Goal: Complete application form: Complete application form

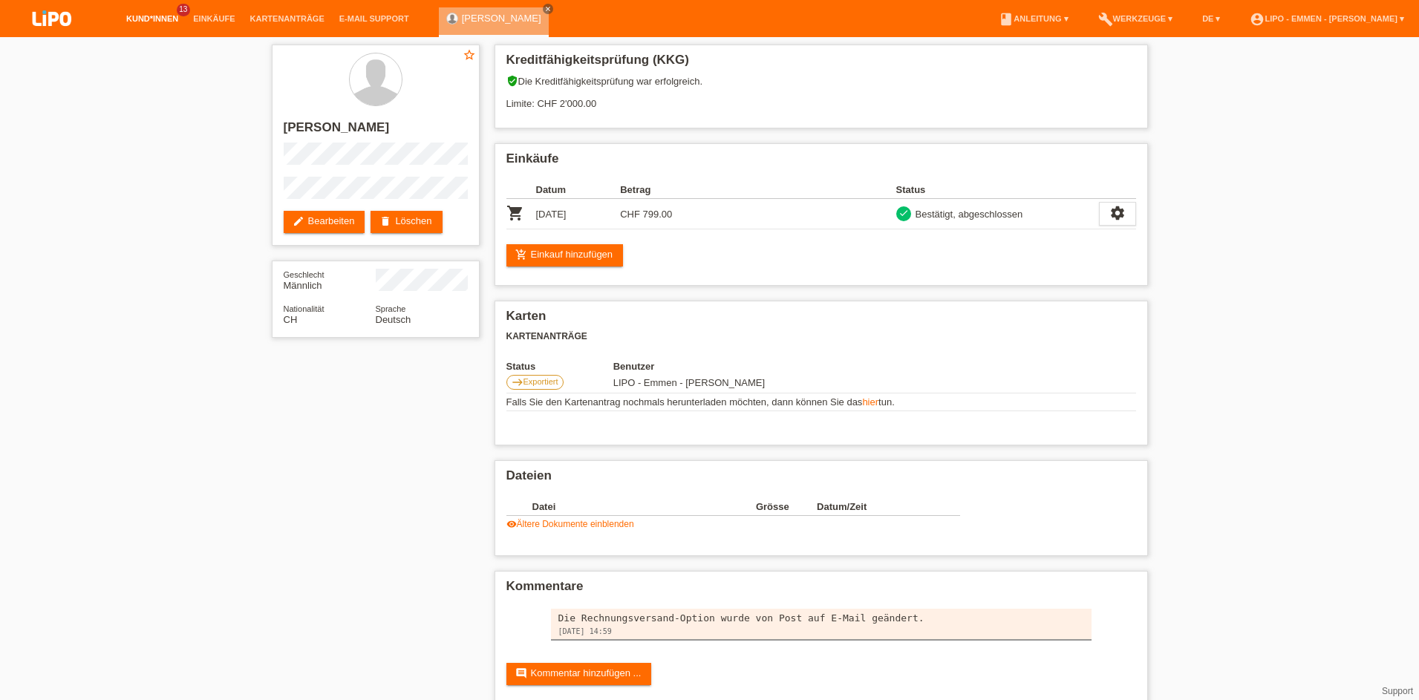
click at [161, 16] on link "Kund*innen" at bounding box center [152, 18] width 67 height 9
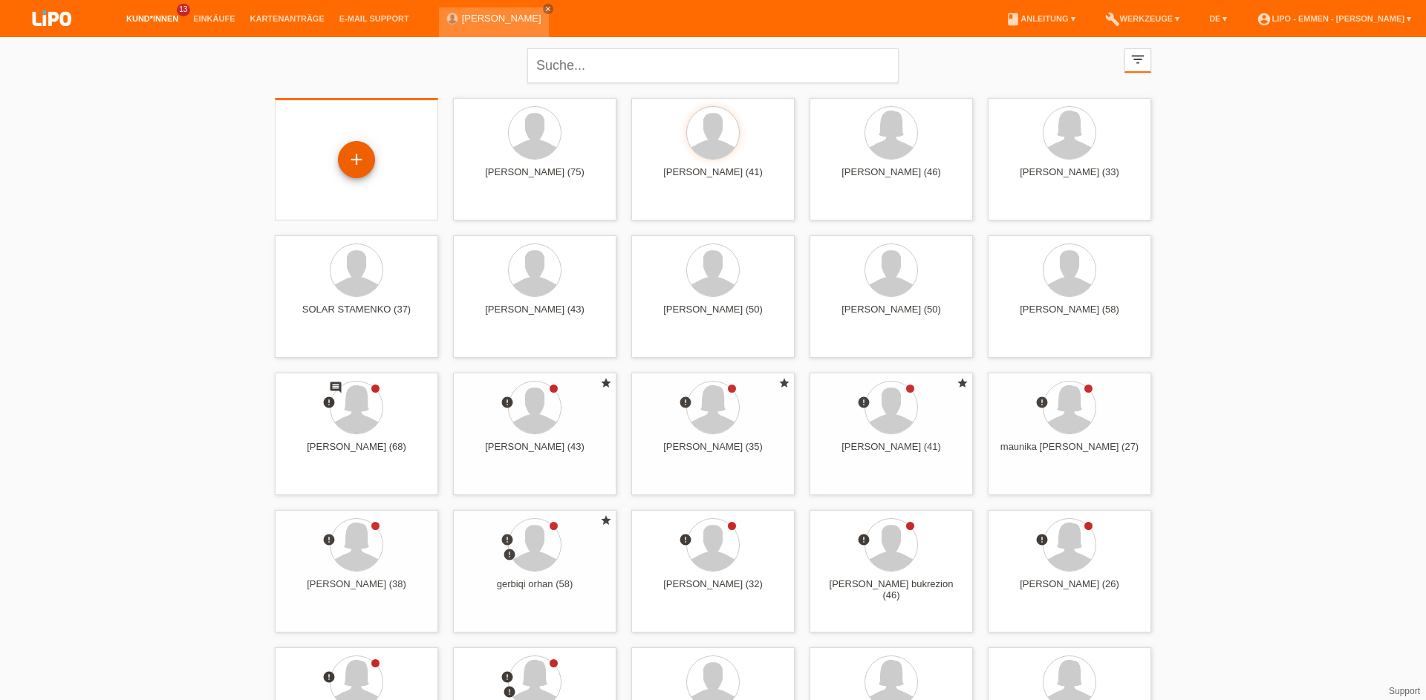
click at [360, 163] on div "+" at bounding box center [357, 159] width 36 height 25
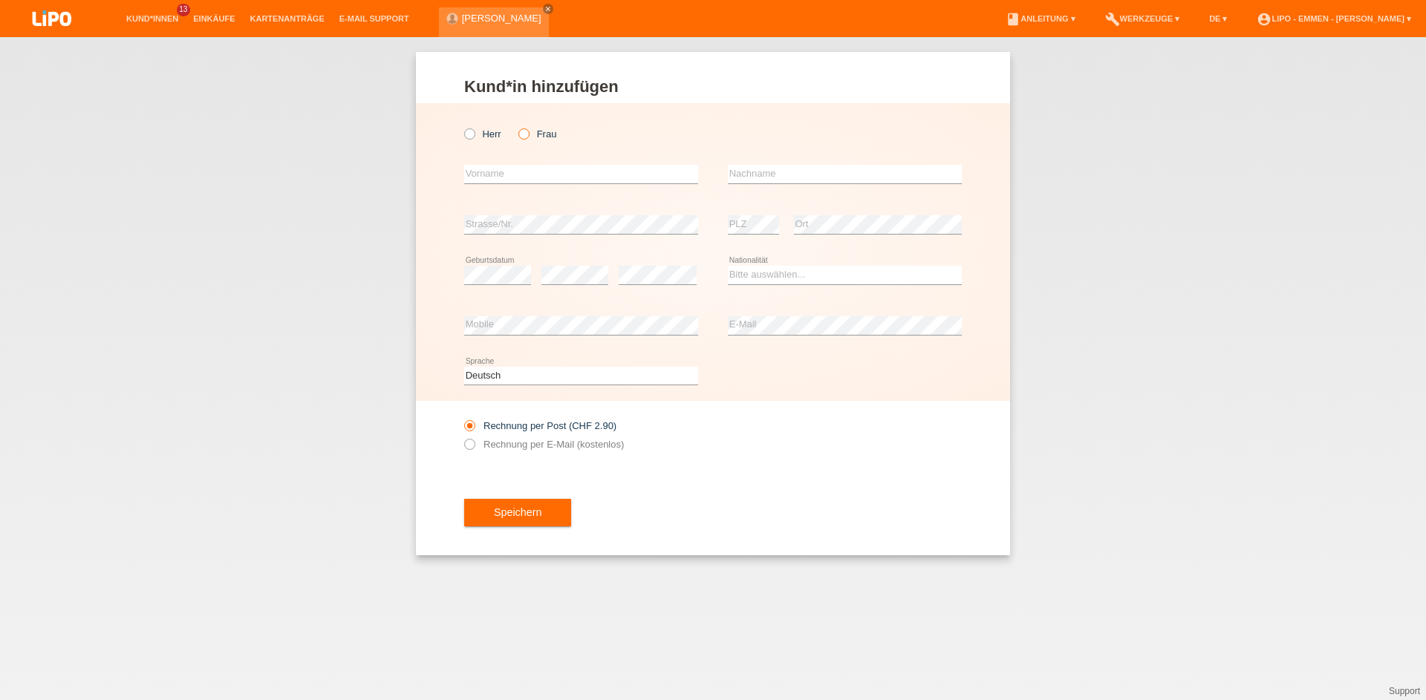
click at [516, 126] on icon at bounding box center [516, 126] width 0 height 0
click at [520, 134] on input "Frau" at bounding box center [523, 133] width 10 height 10
radio input "true"
click at [524, 174] on input "text" at bounding box center [581, 174] width 234 height 19
type input "DANIELA"
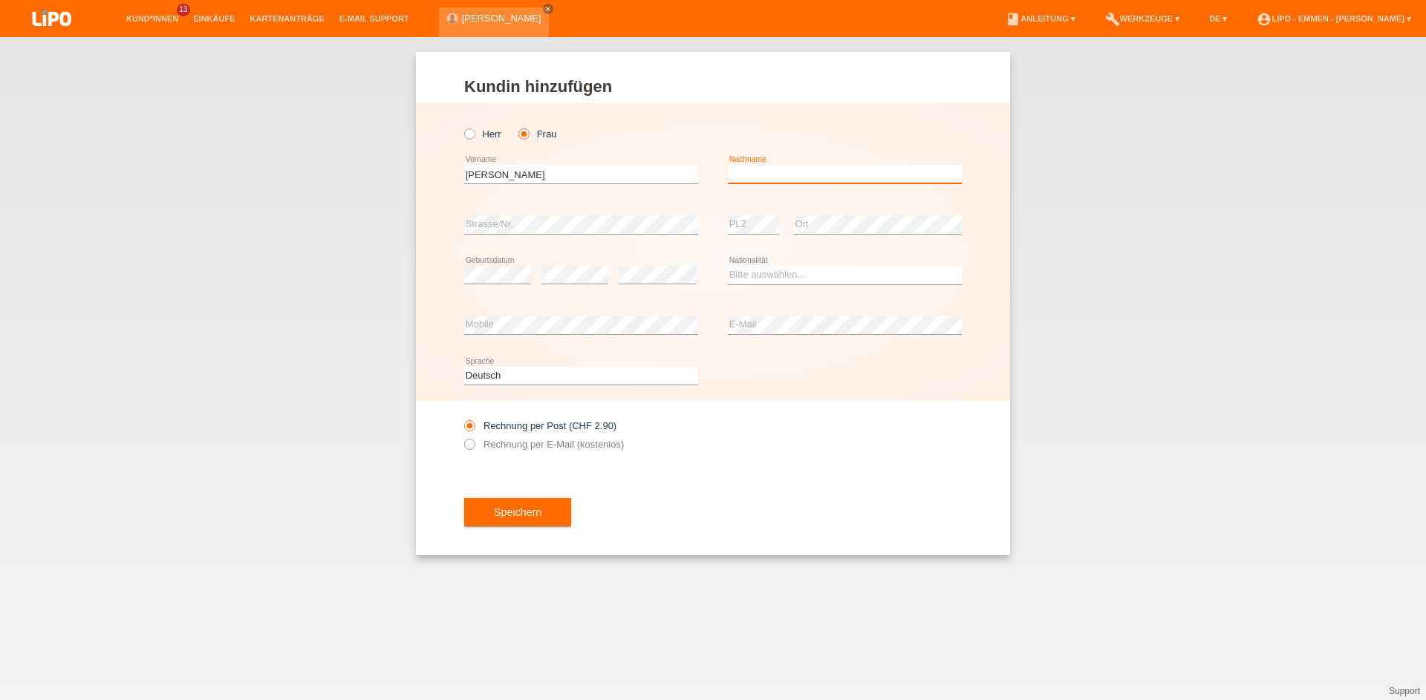
click at [748, 166] on input "text" at bounding box center [845, 174] width 234 height 19
type input "HAXHNIKAJ"
click at [500, 284] on icon at bounding box center [497, 284] width 67 height 1
click at [642, 261] on div "error" at bounding box center [658, 275] width 78 height 50
drag, startPoint x: 798, startPoint y: 261, endPoint x: 796, endPoint y: 272, distance: 10.6
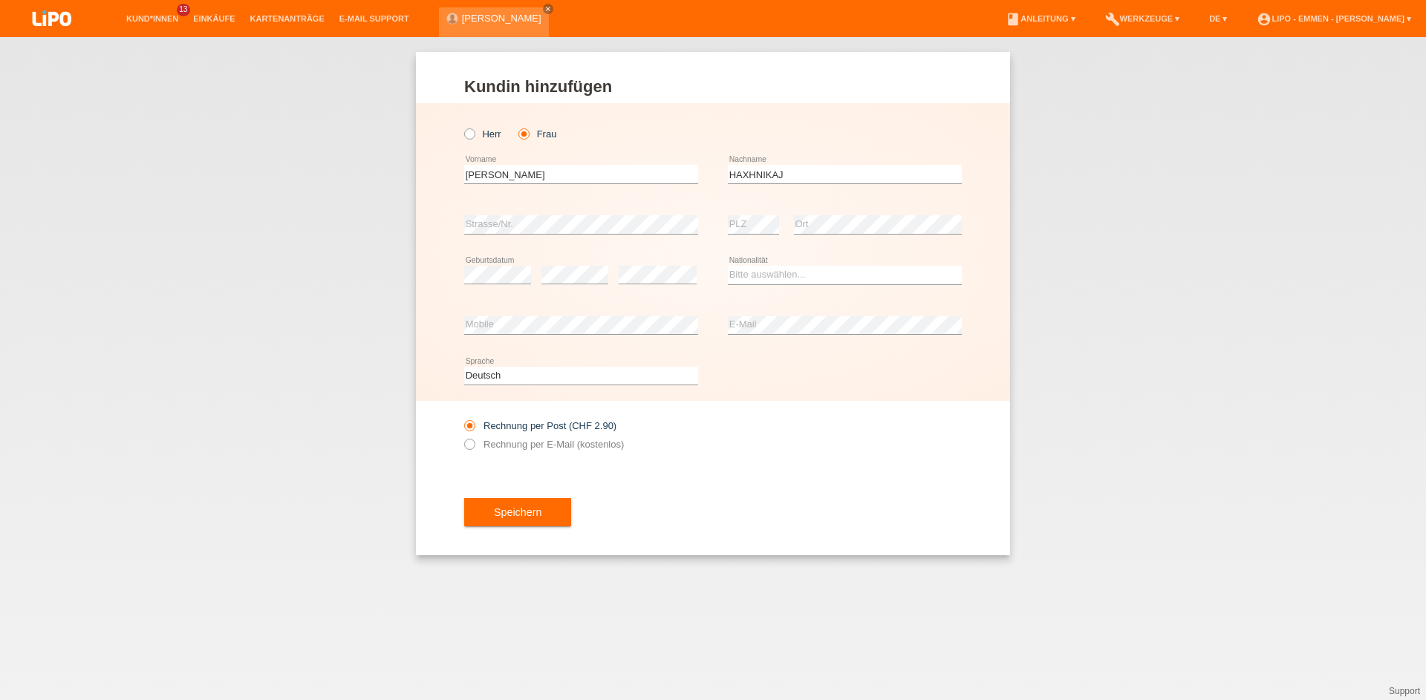
click at [797, 263] on div "Bitte auswählen... Schweiz Deutschland Liechtenstein Österreich ------------ Af…" at bounding box center [845, 275] width 234 height 50
click at [796, 272] on select "Bitte auswählen... Schweiz Deutschland Liechtenstein Österreich ------------ Af…" at bounding box center [845, 275] width 234 height 18
select select "HR"
click at [0, 0] on option "Kroatien" at bounding box center [0, 0] width 0 height 0
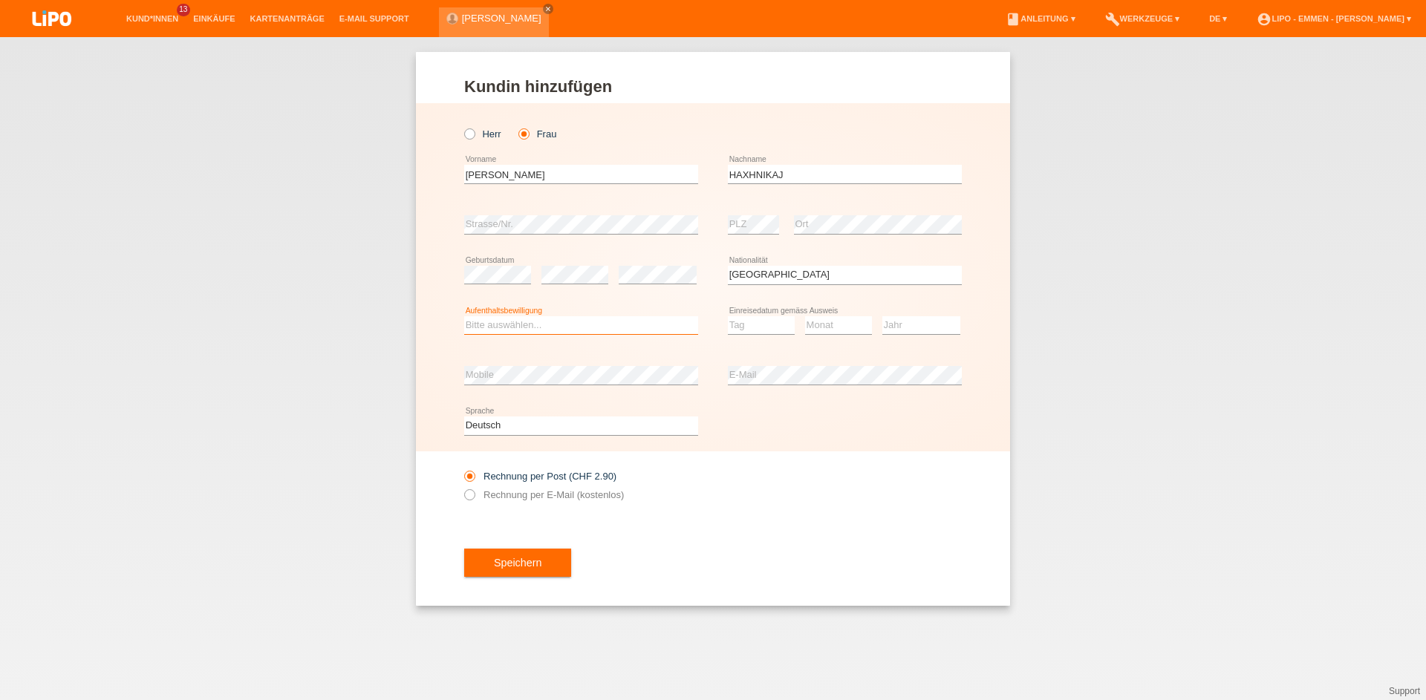
click at [523, 319] on select "Bitte auswählen... C B B - Flüchtlingsstatus Andere" at bounding box center [581, 325] width 234 height 18
select select "C"
click at [0, 0] on option "C" at bounding box center [0, 0] width 0 height 0
click at [768, 331] on select "Tag 01 02 03 04 05 06 07 08 09 10 11" at bounding box center [761, 325] width 67 height 18
select select "22"
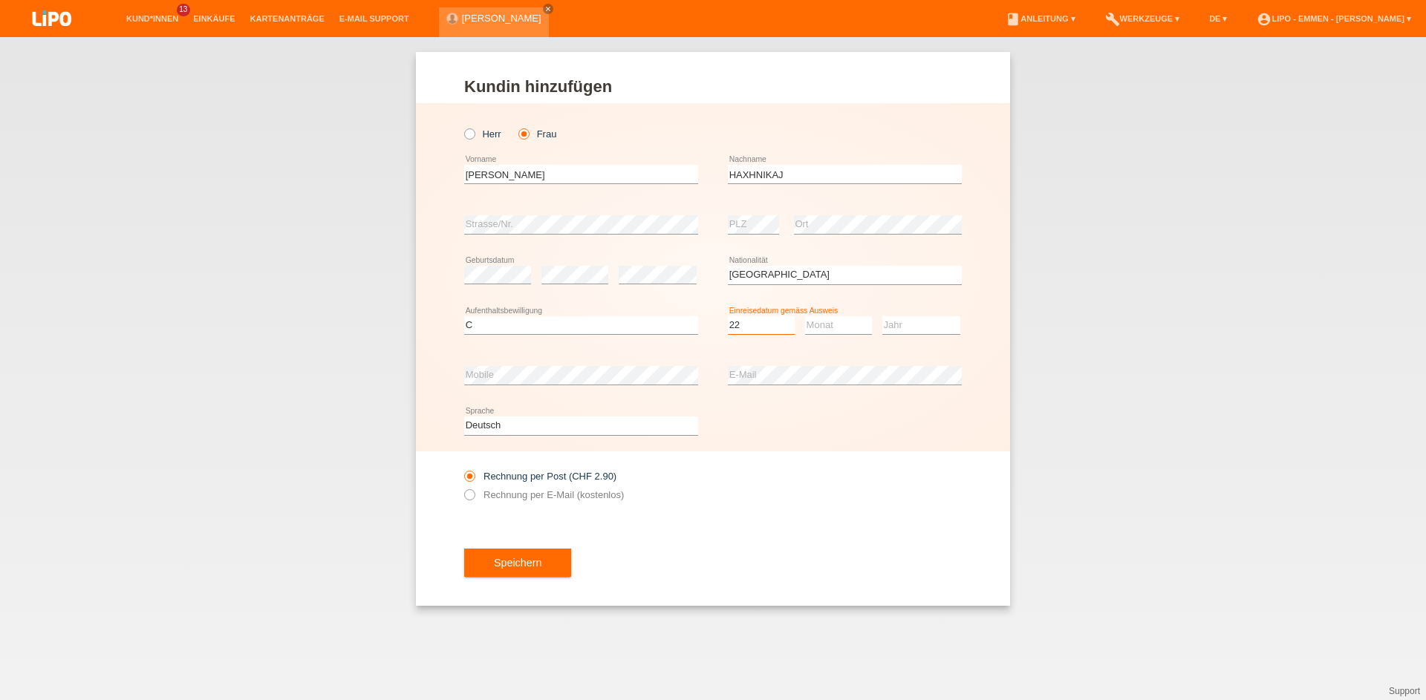
click at [0, 0] on option "22" at bounding box center [0, 0] width 0 height 0
click at [839, 328] on select "Monat 01 02 03 04 05 06 07 08 09 10 11" at bounding box center [838, 325] width 67 height 18
select select "10"
click at [0, 0] on option "10" at bounding box center [0, 0] width 0 height 0
click at [899, 324] on select "Jahr 2025 2024 2023 2022 2021 2020 2019 2018 2017 2016 2015 2014 2013 2012 2011…" at bounding box center [921, 325] width 78 height 18
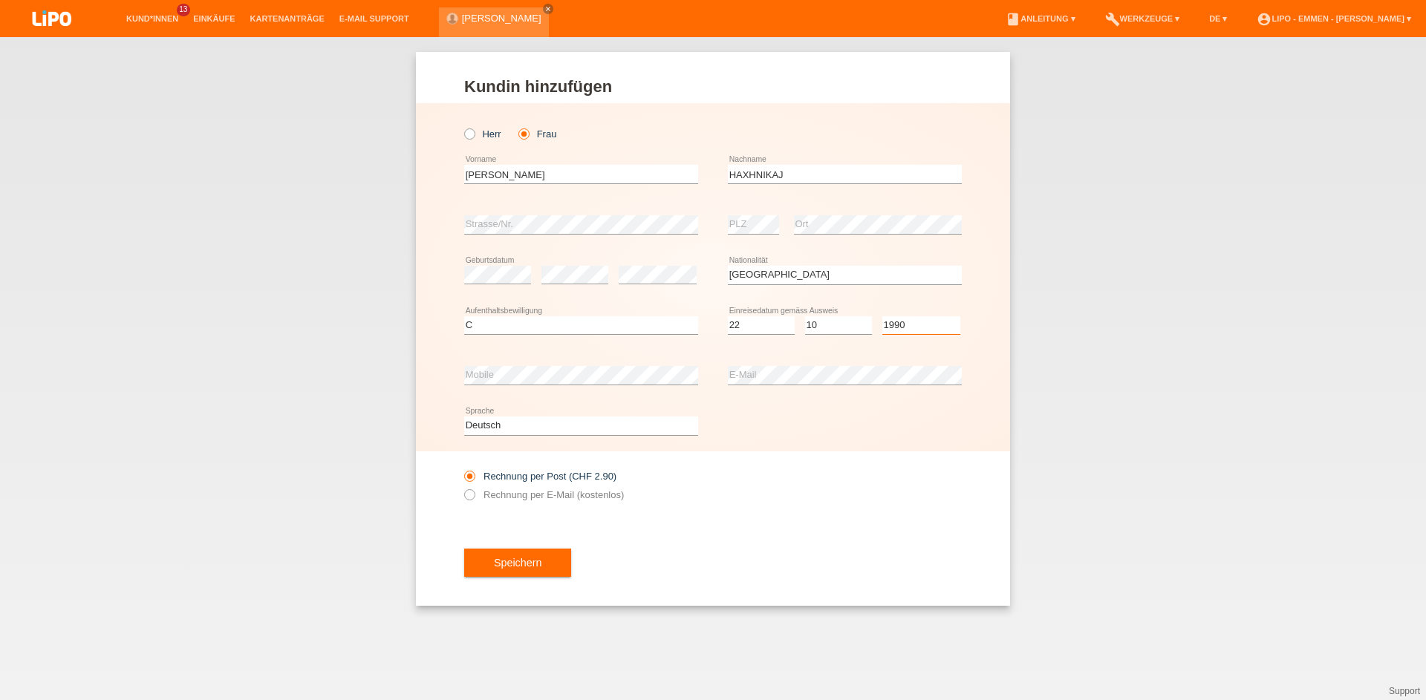
click at [0, 0] on option "1990" at bounding box center [0, 0] width 0 height 0
click at [0, 0] on option "2006" at bounding box center [0, 0] width 0 height 0
select select "1980"
click at [0, 0] on option "1980" at bounding box center [0, 0] width 0 height 0
click at [747, 365] on div "error E-Mail" at bounding box center [845, 375] width 234 height 50
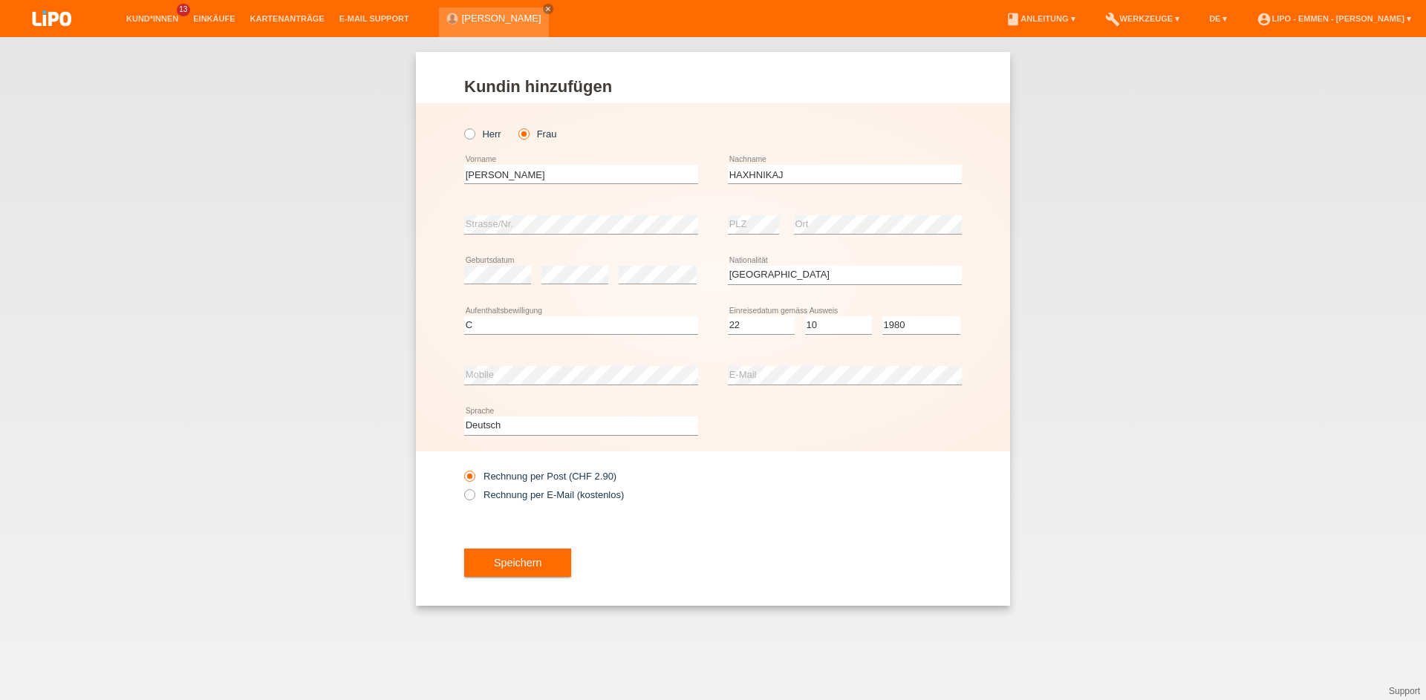
click at [532, 488] on div "Rechnung per Post (CHF 2.90) Rechnung per E-Mail (kostenlos)" at bounding box center [581, 485] width 234 height 37
click at [528, 493] on label "Rechnung per E-Mail (kostenlos)" at bounding box center [544, 494] width 160 height 11
click at [474, 493] on input "Rechnung per E-Mail (kostenlos)" at bounding box center [469, 498] width 10 height 19
radio input "true"
click at [513, 571] on button "Speichern" at bounding box center [517, 563] width 107 height 28
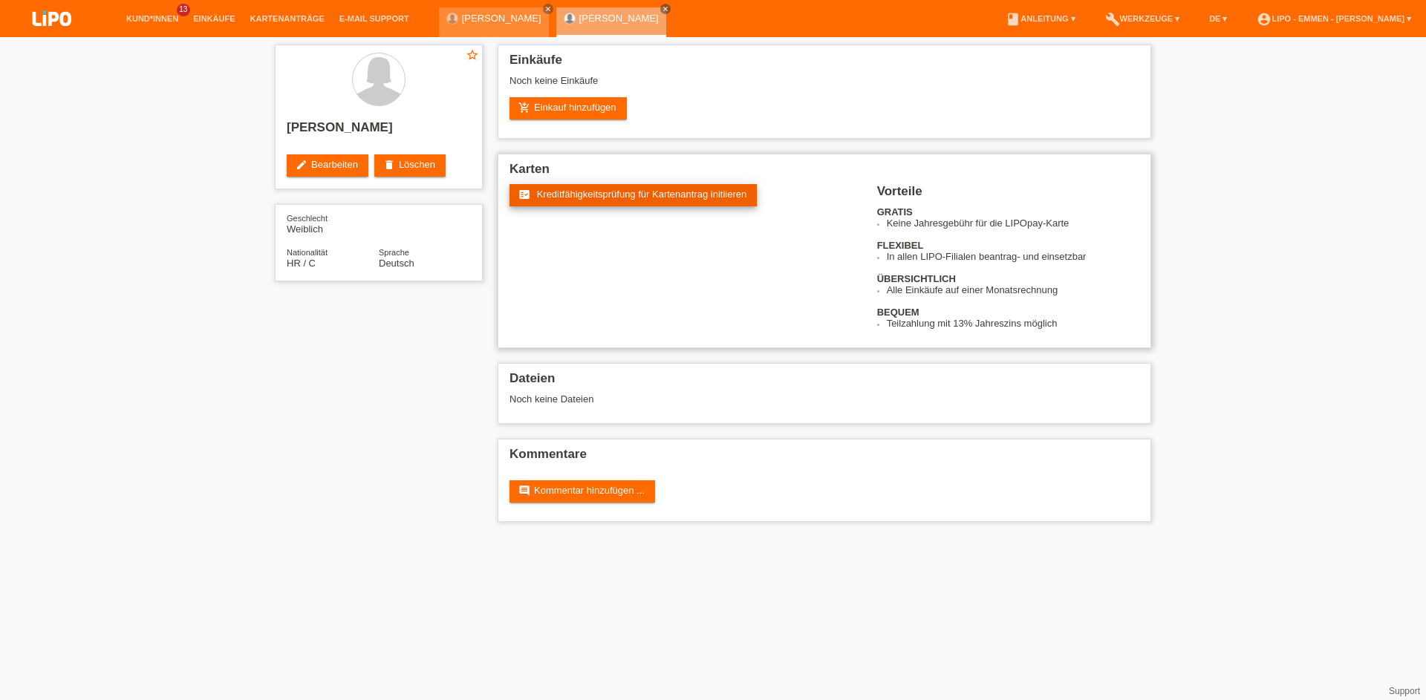
click at [607, 199] on span "Kreditfähigkeitsprüfung für Kartenantrag initiieren" at bounding box center [642, 194] width 210 height 11
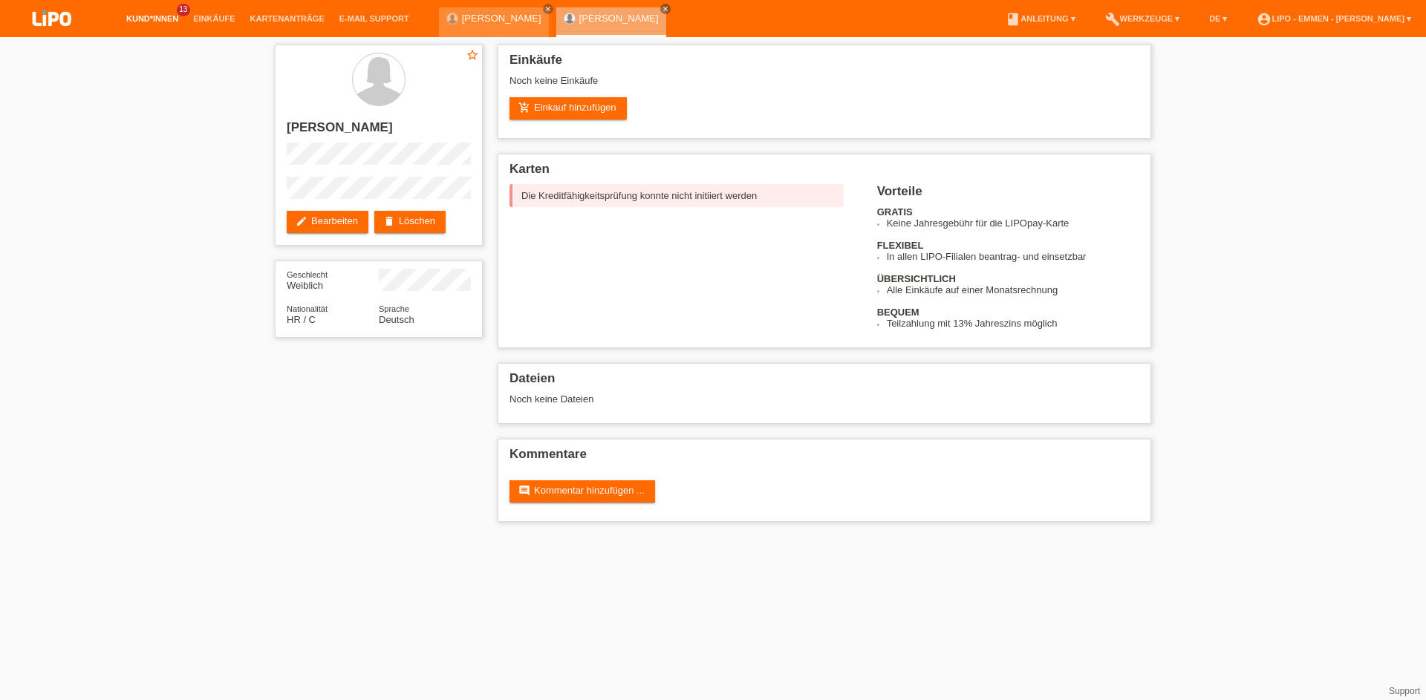
click at [159, 16] on link "Kund*innen" at bounding box center [152, 18] width 67 height 9
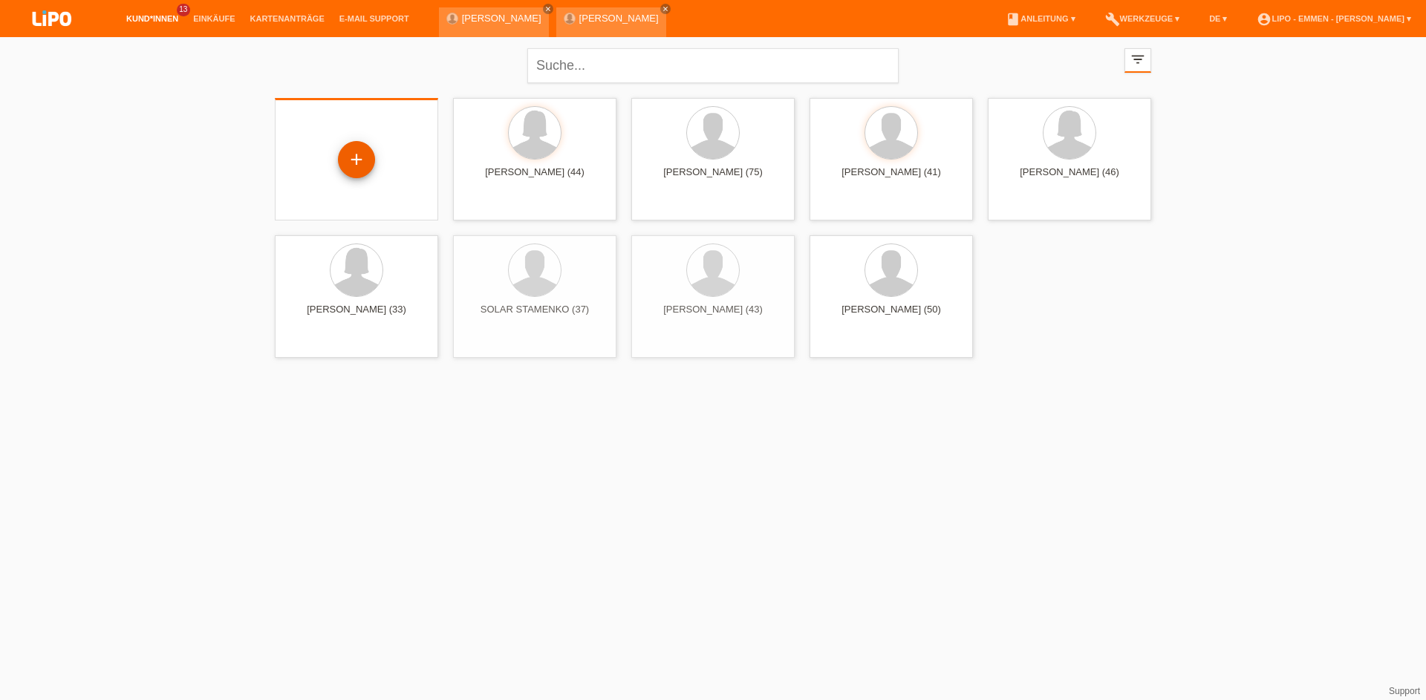
click at [347, 153] on div "+" at bounding box center [357, 159] width 36 height 25
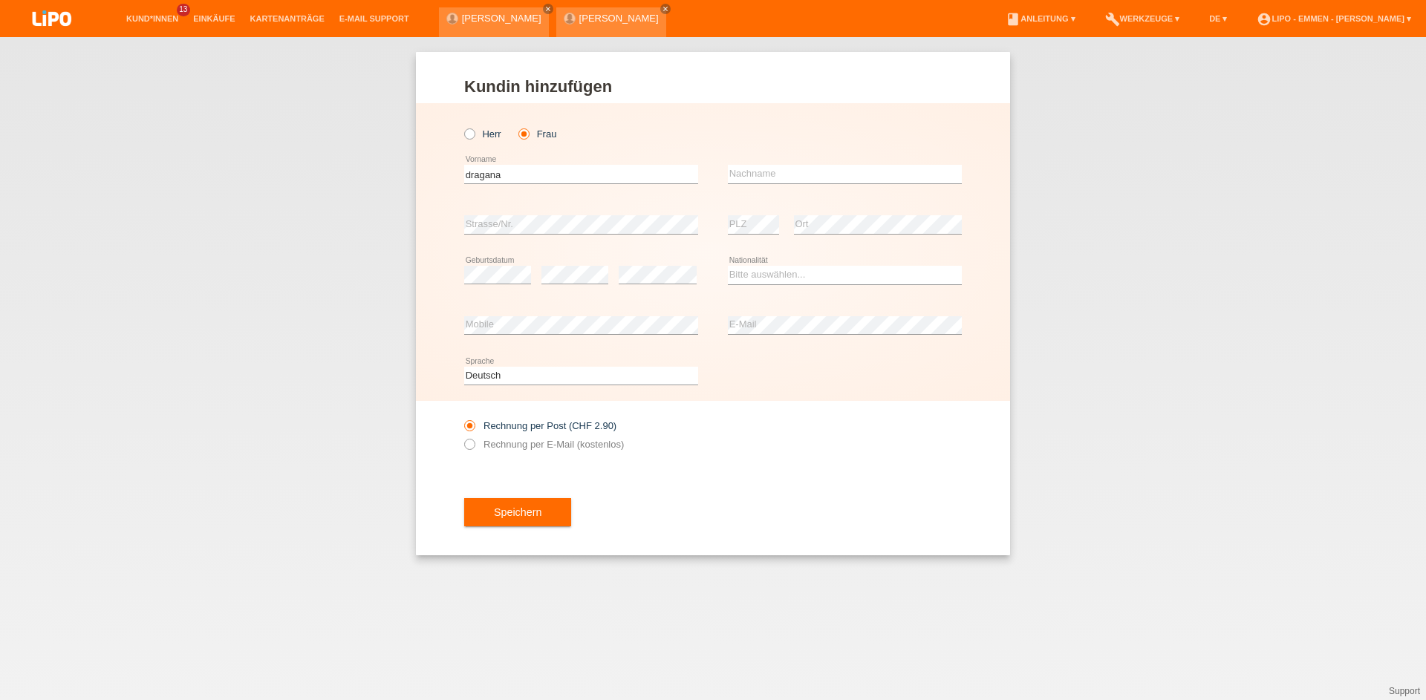
type input "dragana"
click at [769, 181] on input "text" at bounding box center [845, 174] width 234 height 19
type input "antic petrovic"
click at [480, 287] on div "error Geburtsdatum" at bounding box center [497, 275] width 67 height 50
click at [774, 274] on select "Bitte auswählen... Schweiz Deutschland Liechtenstein Österreich ------------ Af…" at bounding box center [845, 275] width 234 height 18
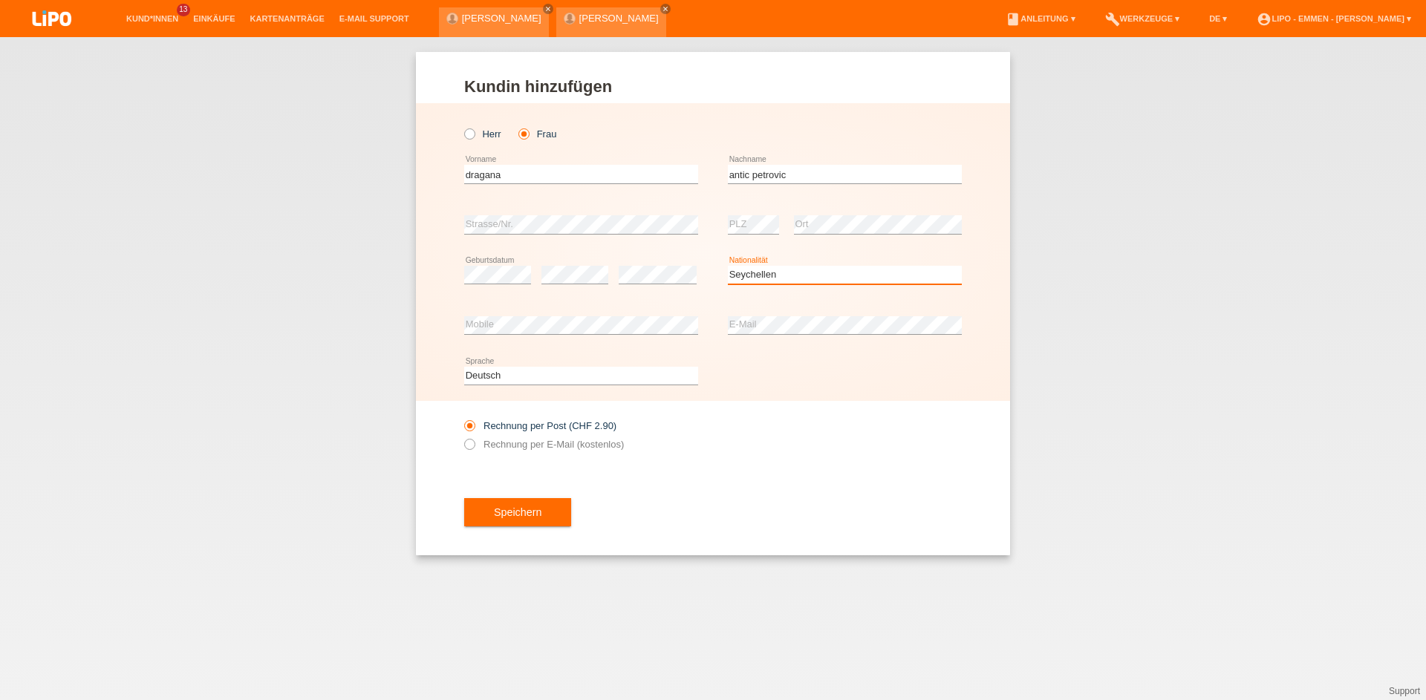
select select "RS"
click at [0, 0] on option "[GEOGRAPHIC_DATA]" at bounding box center [0, 0] width 0 height 0
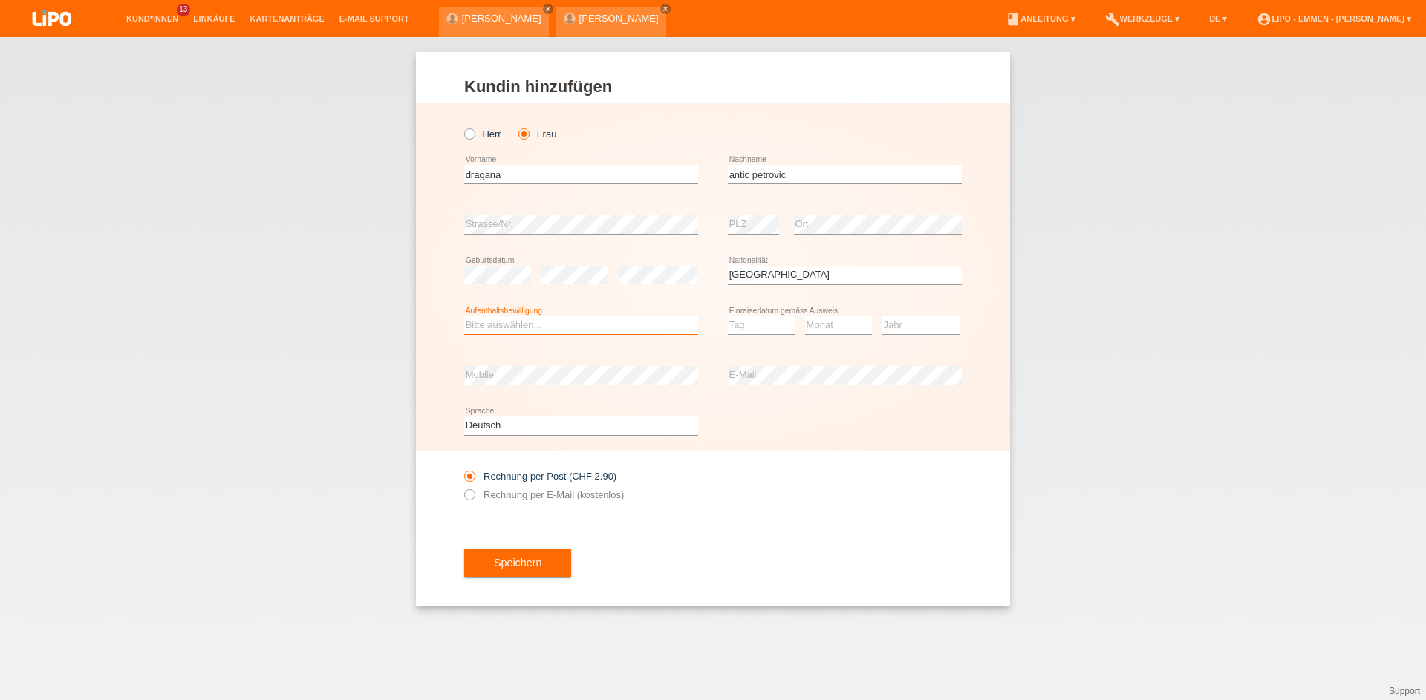
click at [588, 324] on select "Bitte auswählen... C B B - Flüchtlingsstatus Andere" at bounding box center [581, 325] width 234 height 18
select select "C"
click at [0, 0] on option "C" at bounding box center [0, 0] width 0 height 0
click at [768, 329] on select "Tag 01 02 03 04 05 06 07 08 09 10 11" at bounding box center [761, 325] width 67 height 18
click at [822, 324] on select "Monat 01 02 03 04 05 06 07 08 09 10 11" at bounding box center [838, 325] width 67 height 18
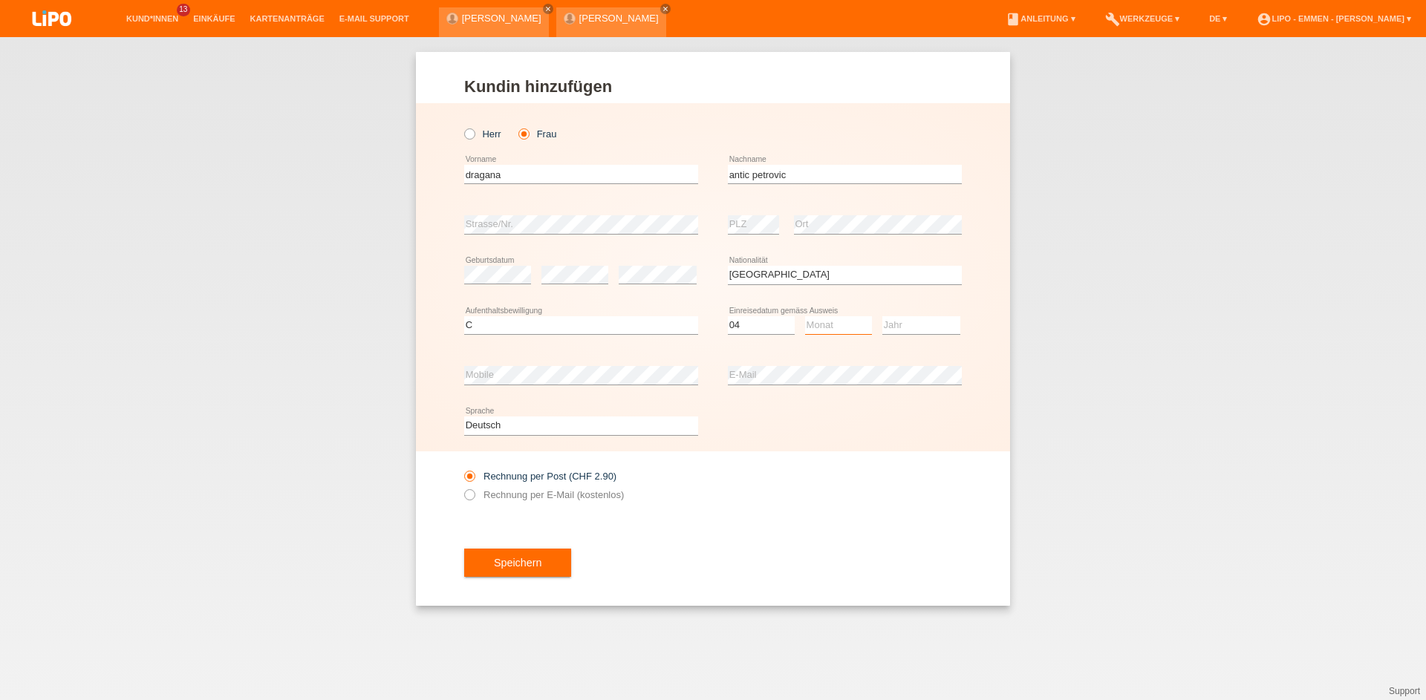
click at [822, 324] on select "Monat 01 02 03 04 05 06 07 08 09 10 11" at bounding box center [838, 325] width 67 height 18
click at [751, 327] on select "Tag 01 02 03 04 05 06 07 08 09 10 11" at bounding box center [761, 325] width 67 height 18
click at [832, 323] on select "Monat 01 02 03 04 05 06 07 08 09 10 11" at bounding box center [838, 325] width 67 height 18
select select "30"
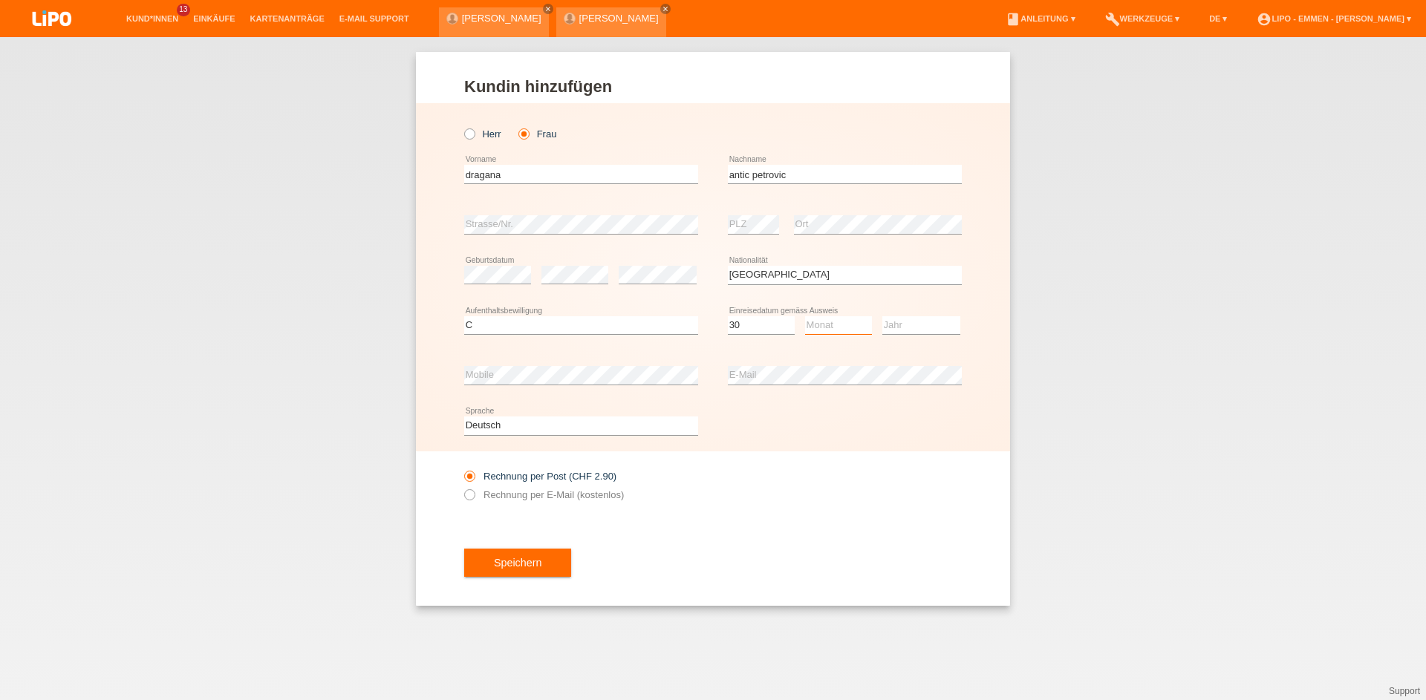
click at [832, 323] on select "Monat 01 02 03 04 05 06 07 08 09 10 11" at bounding box center [838, 325] width 67 height 18
select select "06"
click at [0, 0] on option "06" at bounding box center [0, 0] width 0 height 0
click at [906, 330] on select "Jahr 2025 2024 2023 2022 2021 2020 2019 2018 2017 2016 2015 2014 2013 2012 2011…" at bounding box center [921, 325] width 78 height 18
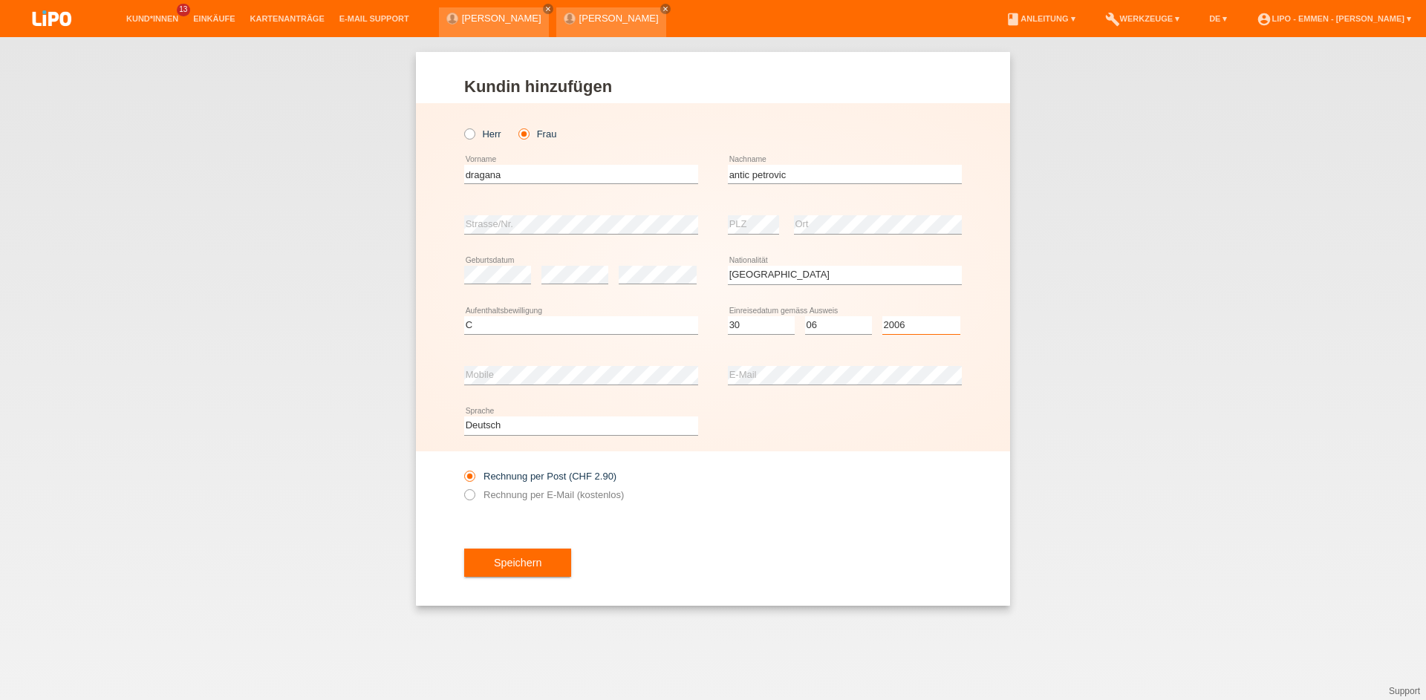
select select "2006"
click at [536, 495] on label "Rechnung per E-Mail (kostenlos)" at bounding box center [544, 494] width 160 height 11
click at [474, 495] on input "Rechnung per E-Mail (kostenlos)" at bounding box center [469, 498] width 10 height 19
radio input "true"
click at [518, 471] on div "Rechnung per Post (CHF 2.90) Rechnung per E-Mail (kostenlos)" at bounding box center [581, 485] width 234 height 37
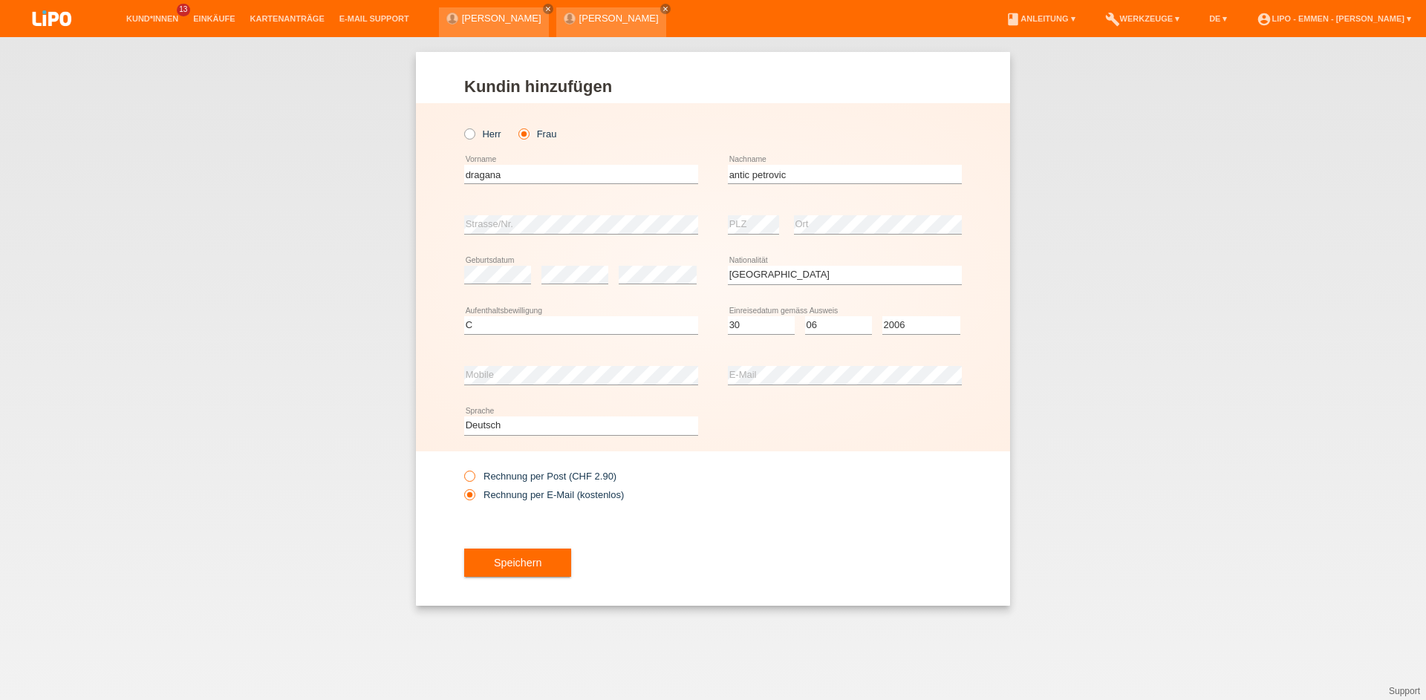
click at [514, 478] on label "Rechnung per Post (CHF 2.90)" at bounding box center [540, 476] width 152 height 11
click at [474, 478] on input "Rechnung per Post (CHF 2.90)" at bounding box center [469, 480] width 10 height 19
radio input "true"
click at [519, 565] on button "Speichern" at bounding box center [517, 563] width 107 height 28
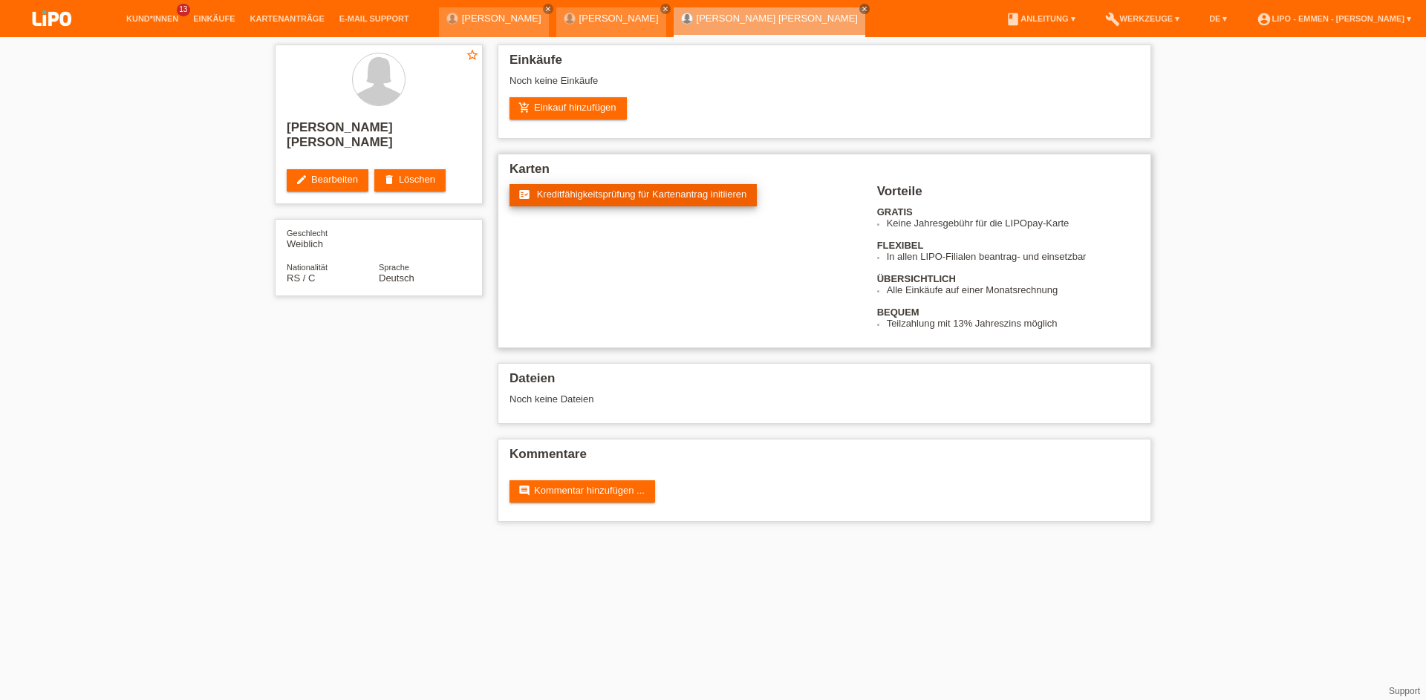
click at [668, 200] on link "fact_check Kreditfähigkeitsprüfung für Kartenantrag initiieren" at bounding box center [632, 195] width 247 height 22
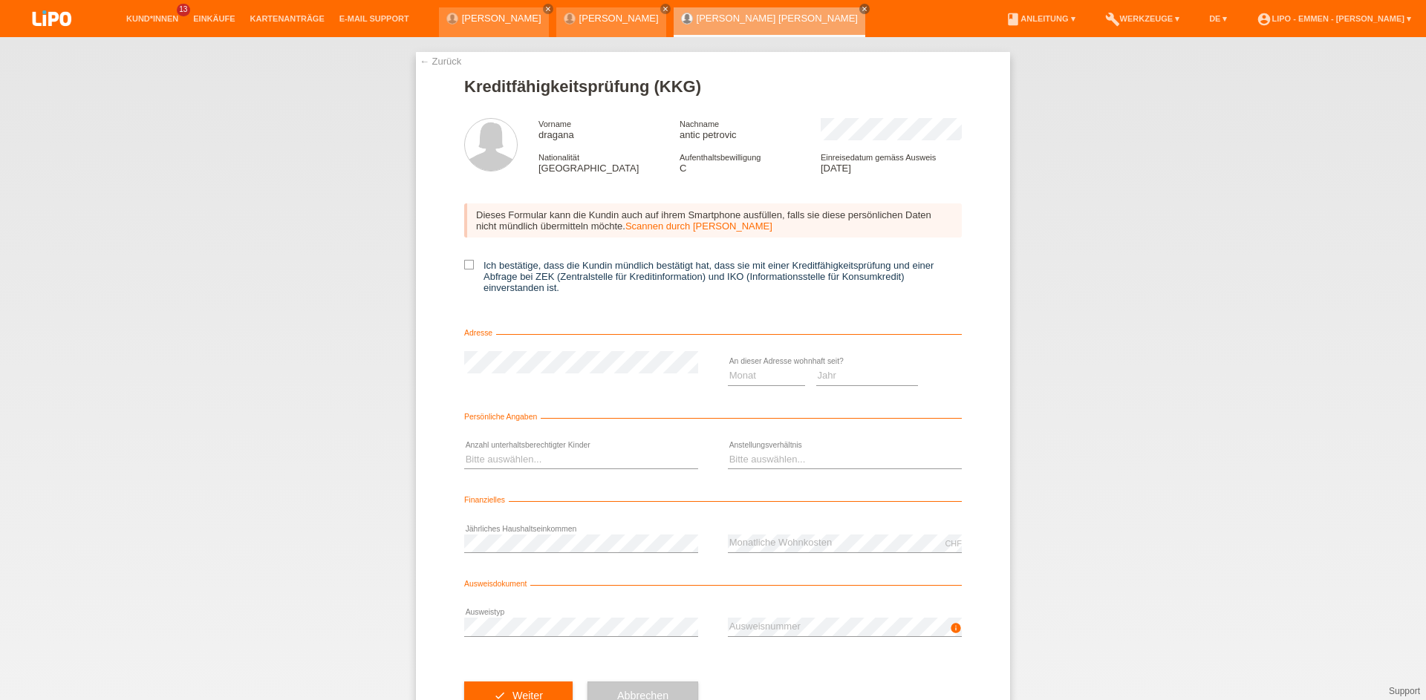
click at [471, 260] on div "Dieses Formular kann die Kundin auch auf ihrem Smartphone ausfüllen, falls sie …" at bounding box center [712, 253] width 497 height 129
click at [468, 267] on icon at bounding box center [469, 265] width 10 height 10
click at [468, 267] on input "Ich bestätige, dass die Kundin mündlich bestätigt hat, dass sie mit einer Kredi…" at bounding box center [469, 265] width 10 height 10
checkbox input "true"
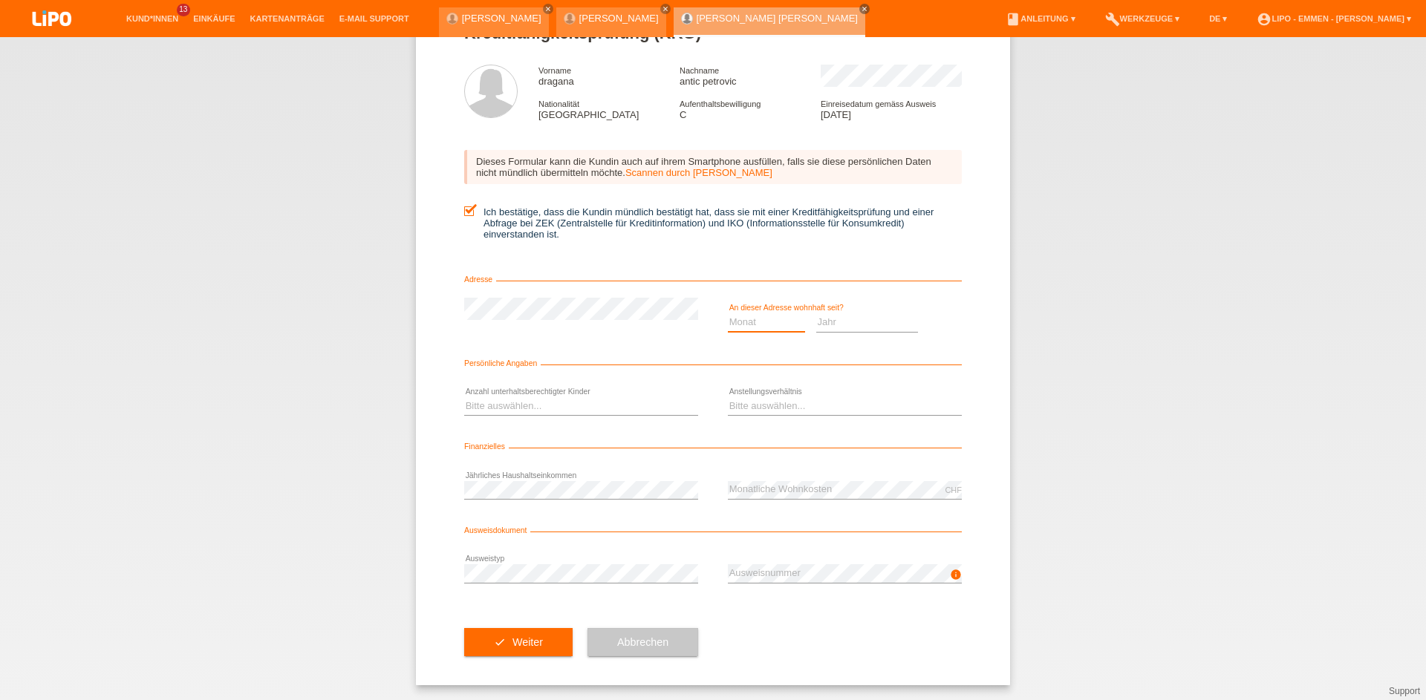
click at [764, 321] on select "Monat 01 02 03 04 05 06 07 08 09 10" at bounding box center [766, 322] width 77 height 18
click at [827, 321] on select "Jahr 2025 2024 2023 2022 2021 2020 2019 2018 2017 2016 2015 2014 2013 2012 2011…" at bounding box center [867, 322] width 102 height 18
click at [833, 320] on select "Jahr 2025 2024 2023 2022 2021 2020 2019 2018 2017 2016 2015 2014 2013 2012 2011…" at bounding box center [867, 322] width 102 height 18
click at [759, 316] on select "Monat 01 02 03 04 05 06 07 08 09 10" at bounding box center [766, 322] width 77 height 18
select select "2016"
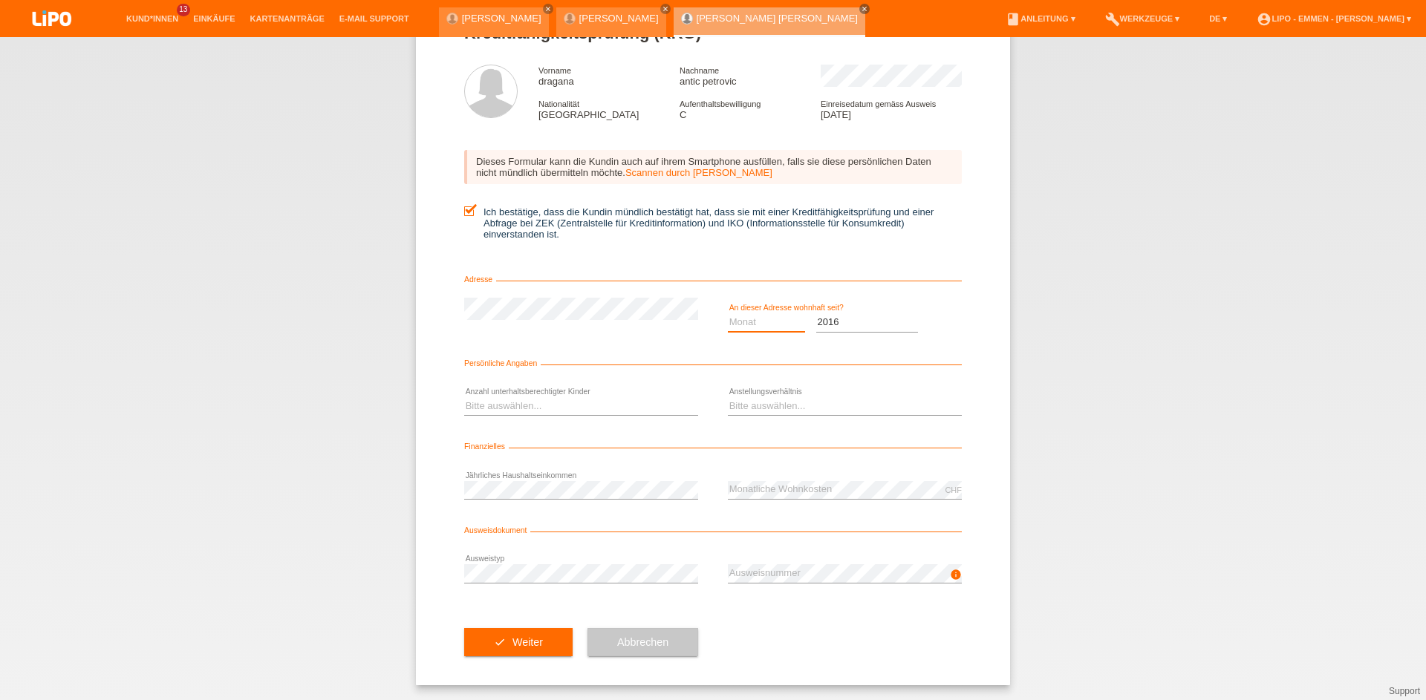
click at [759, 316] on select "Monat 01 02 03 04 05 06 07 08 09 10" at bounding box center [766, 322] width 77 height 18
select select "06"
click at [0, 0] on option "06" at bounding box center [0, 0] width 0 height 0
click at [557, 405] on select "Bitte auswählen... 0 1 2 3 4 5 6 7 8 9" at bounding box center [581, 406] width 234 height 18
click at [0, 0] on option "1" at bounding box center [0, 0] width 0 height 0
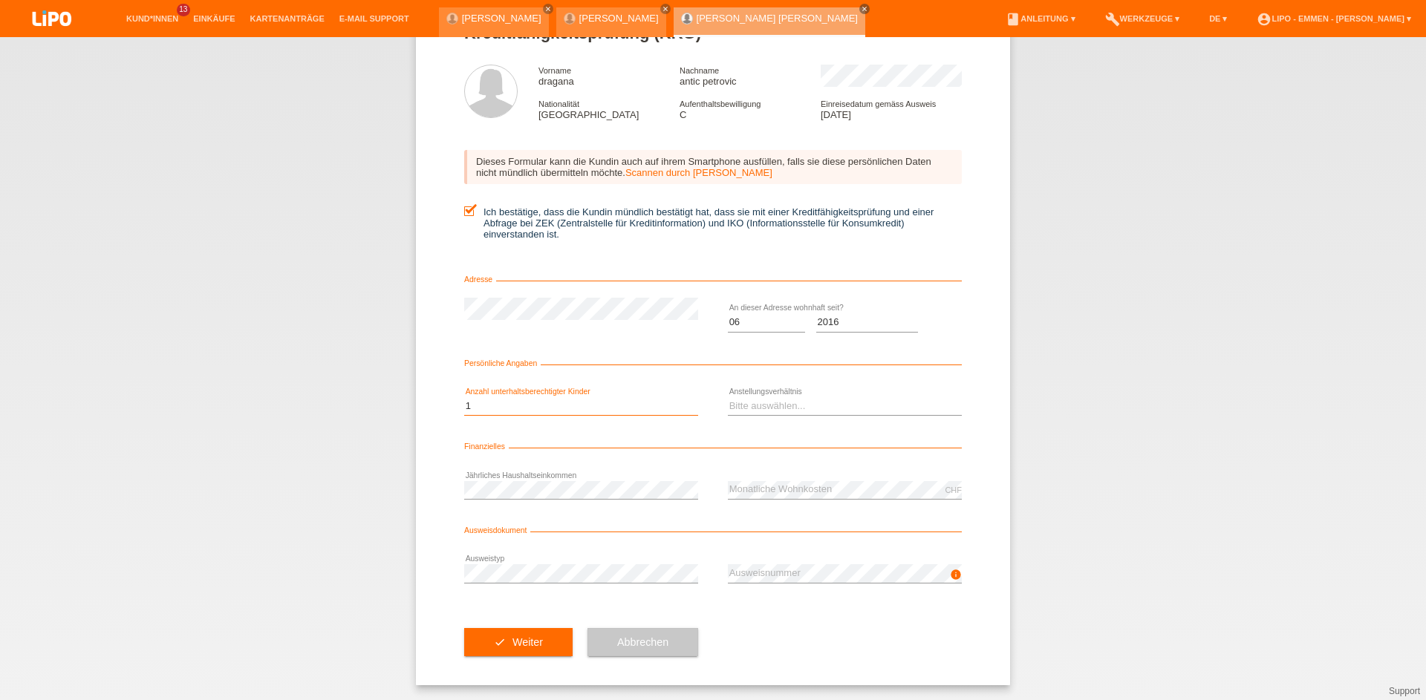
click at [540, 407] on select "Bitte auswählen... 0 1 2 3 4 5 6 7 8 9" at bounding box center [581, 406] width 234 height 18
click at [0, 0] on option "3" at bounding box center [0, 0] width 0 height 0
click at [536, 401] on select "Bitte auswählen... 0 1 2 3 4 5 6 7 8 9" at bounding box center [581, 406] width 234 height 18
select select "2"
click at [0, 0] on option "2" at bounding box center [0, 0] width 0 height 0
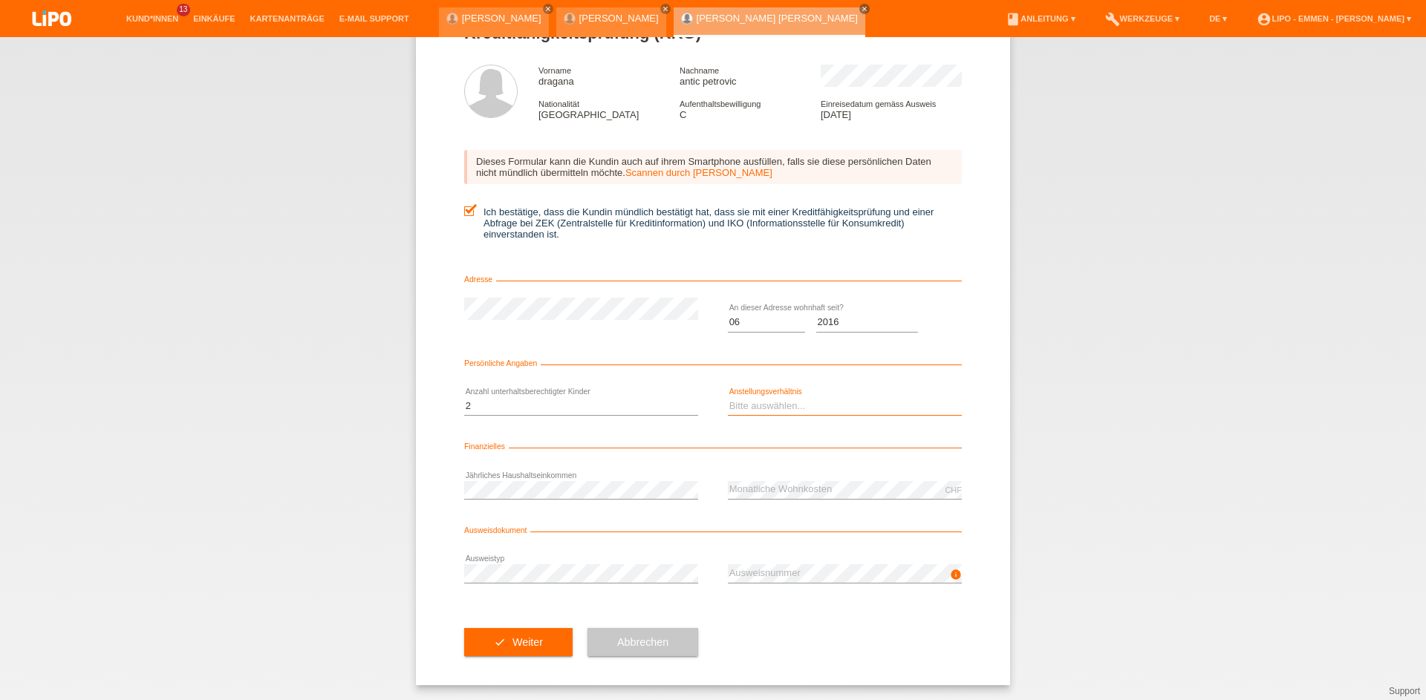
click at [737, 397] on select "Bitte auswählen... Unbefristet Befristet Lehrling/Student Pensioniert Nicht arb…" at bounding box center [845, 406] width 234 height 18
select select "UNLIMITED"
click at [0, 0] on option "Unbefristet" at bounding box center [0, 0] width 0 height 0
click at [513, 640] on button "check Weiter" at bounding box center [518, 642] width 108 height 28
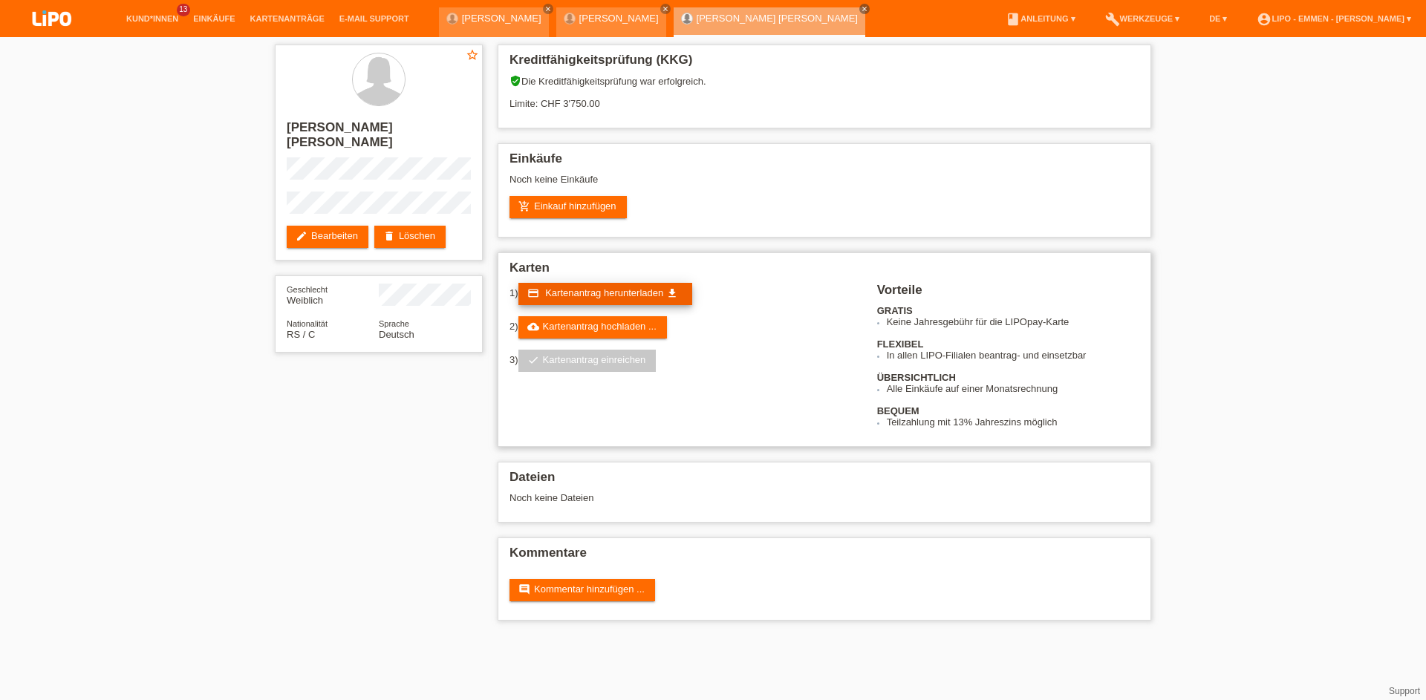
click at [625, 288] on span "Kartenantrag herunterladen" at bounding box center [604, 292] width 118 height 11
click at [578, 332] on link "cloud_upload Kartenantrag hochladen ..." at bounding box center [592, 327] width 149 height 22
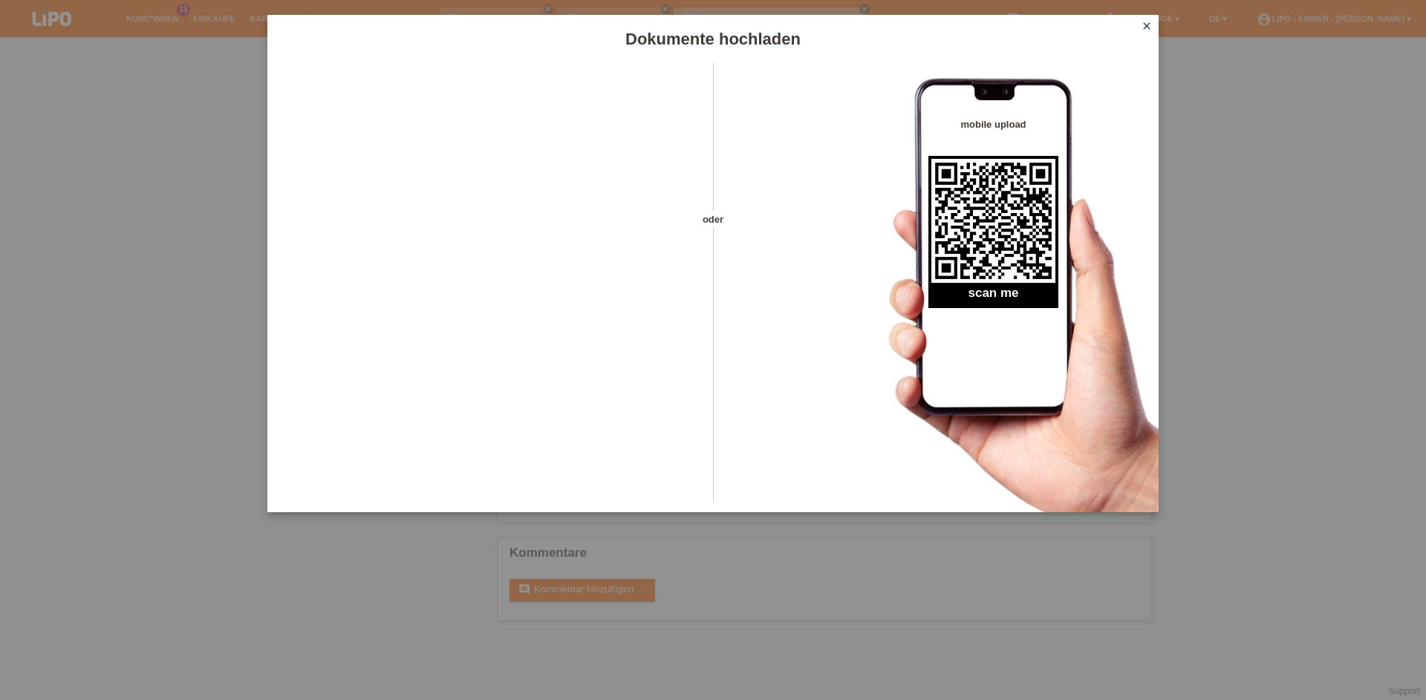
click at [1360, 698] on div "Dokumente hochladen oder mobile upload scan me close" at bounding box center [713, 350] width 1426 height 700
click at [1313, 512] on div "Dokumente hochladen oder mobile upload scan me close" at bounding box center [713, 350] width 1426 height 700
click at [1146, 22] on icon "close" at bounding box center [1146, 26] width 12 height 12
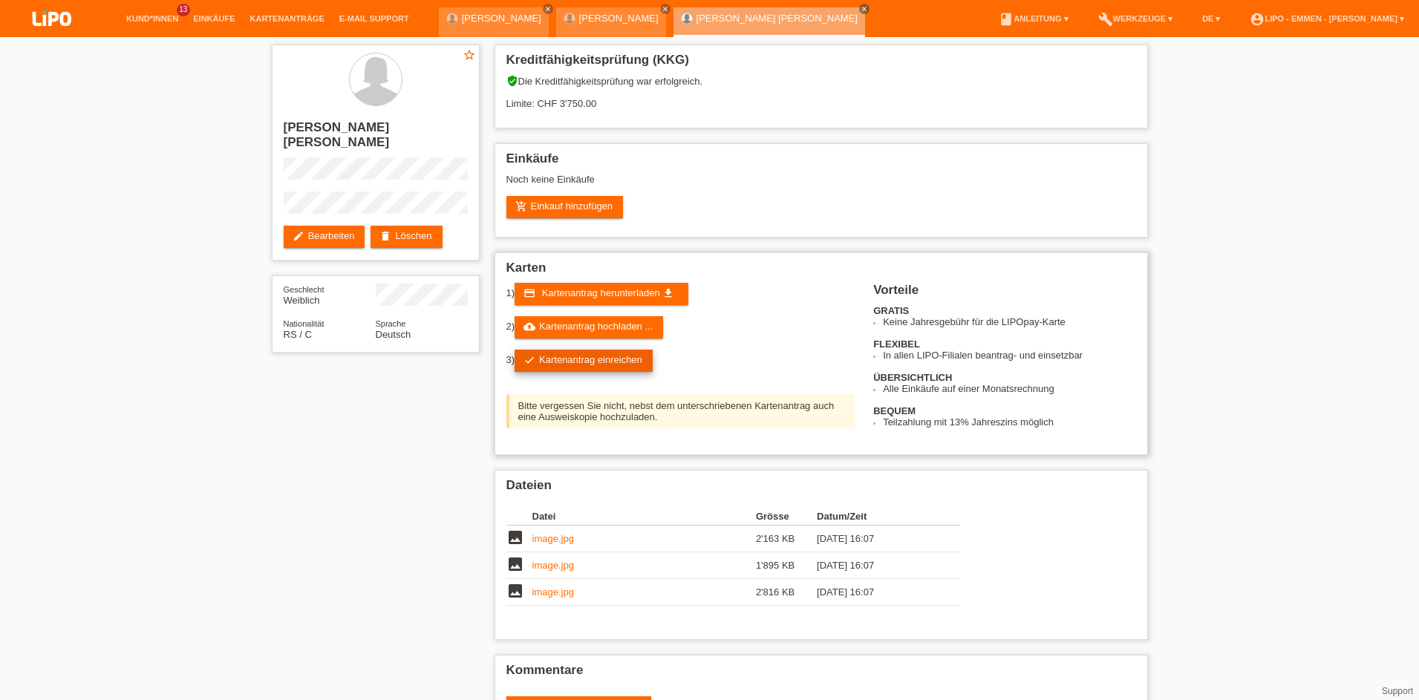
click at [619, 368] on link "check Kartenantrag einreichen" at bounding box center [584, 361] width 138 height 22
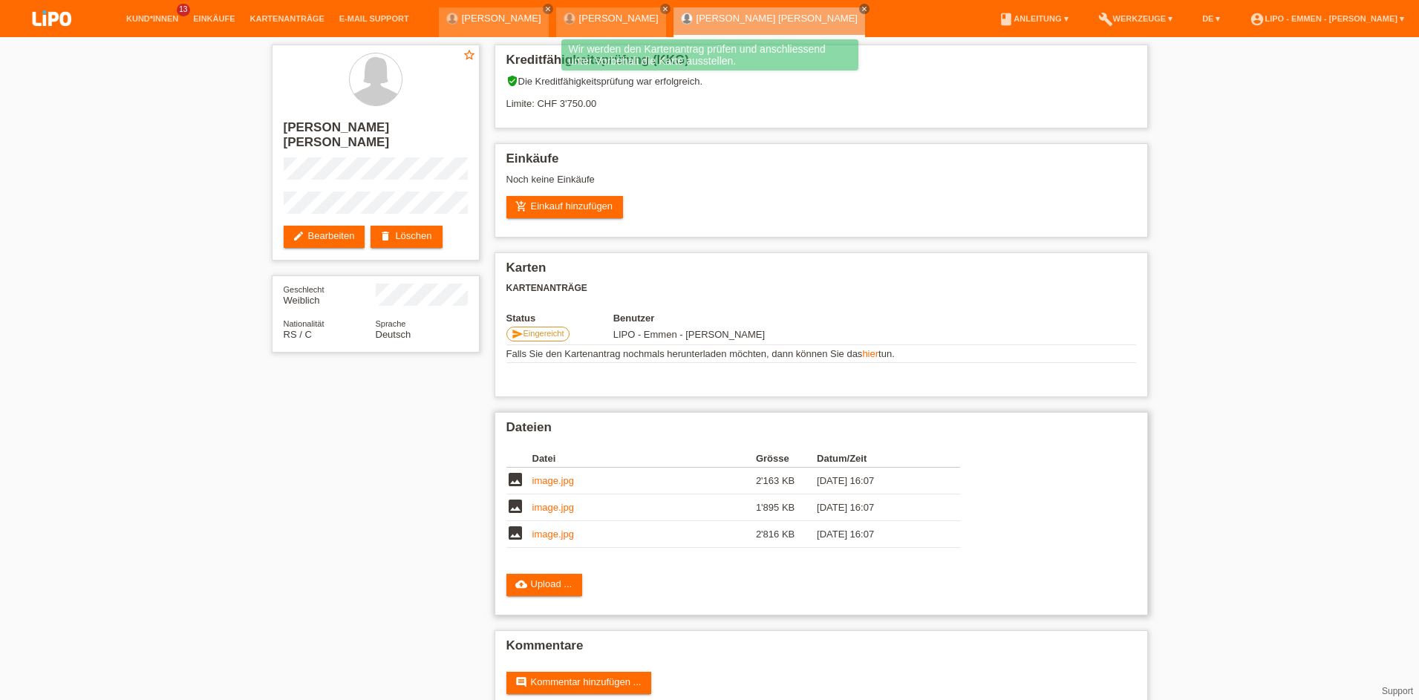
scroll to position [28, 0]
